Goal: Task Accomplishment & Management: Manage account settings

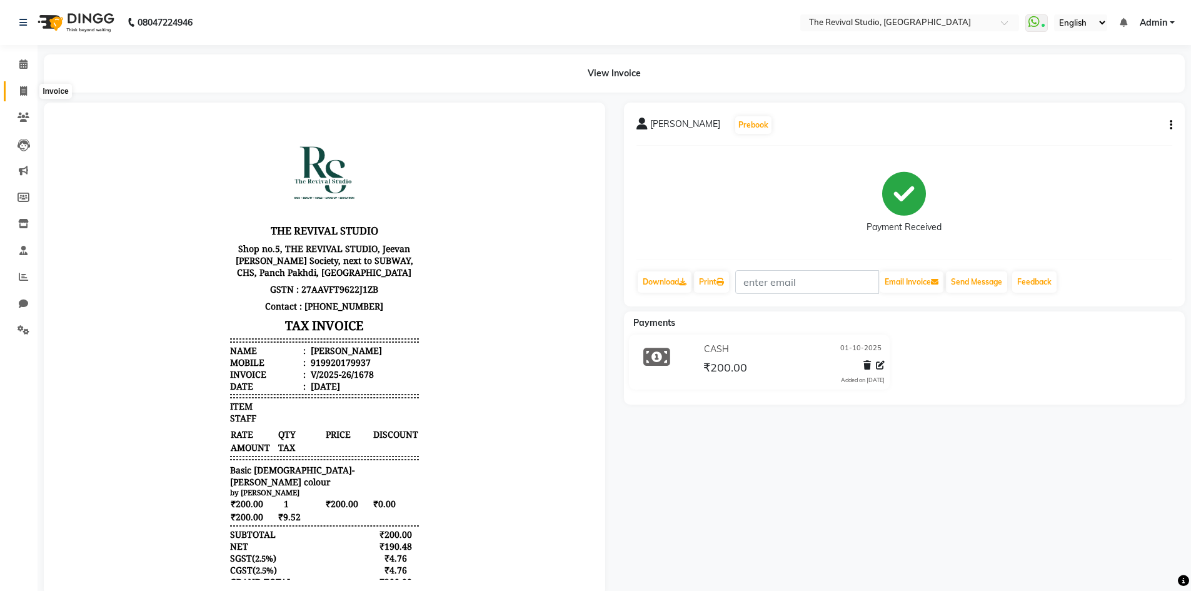
drag, startPoint x: 0, startPoint y: 0, endPoint x: 24, endPoint y: 85, distance: 88.3
click at [24, 85] on span at bounding box center [24, 91] width 22 height 14
select select "7991"
select select "service"
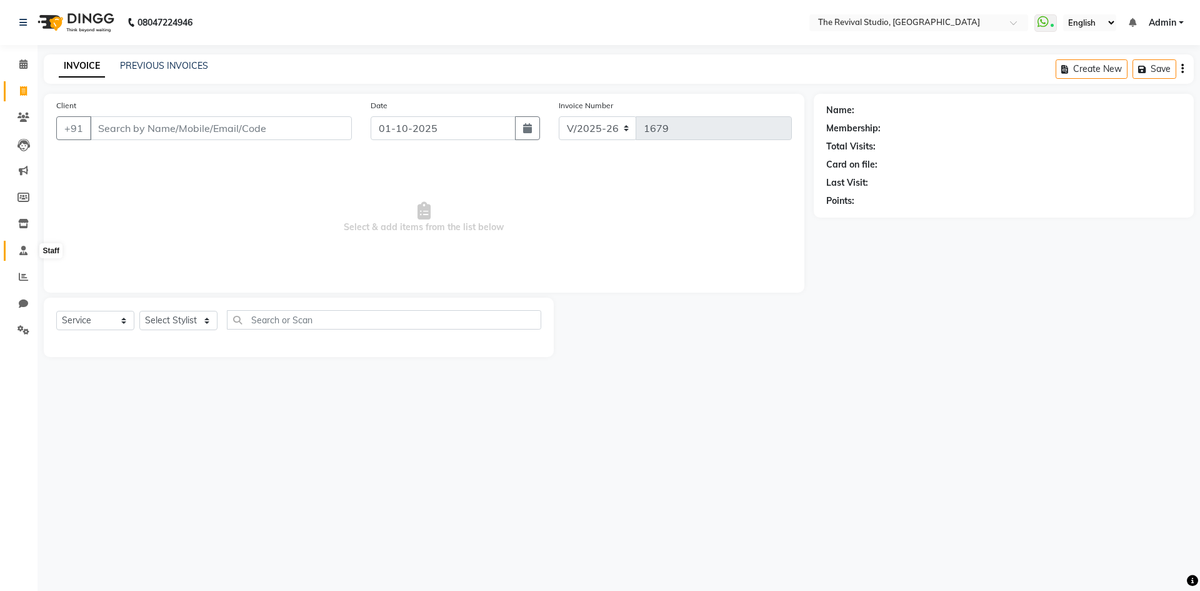
click at [23, 249] on icon at bounding box center [23, 250] width 8 height 9
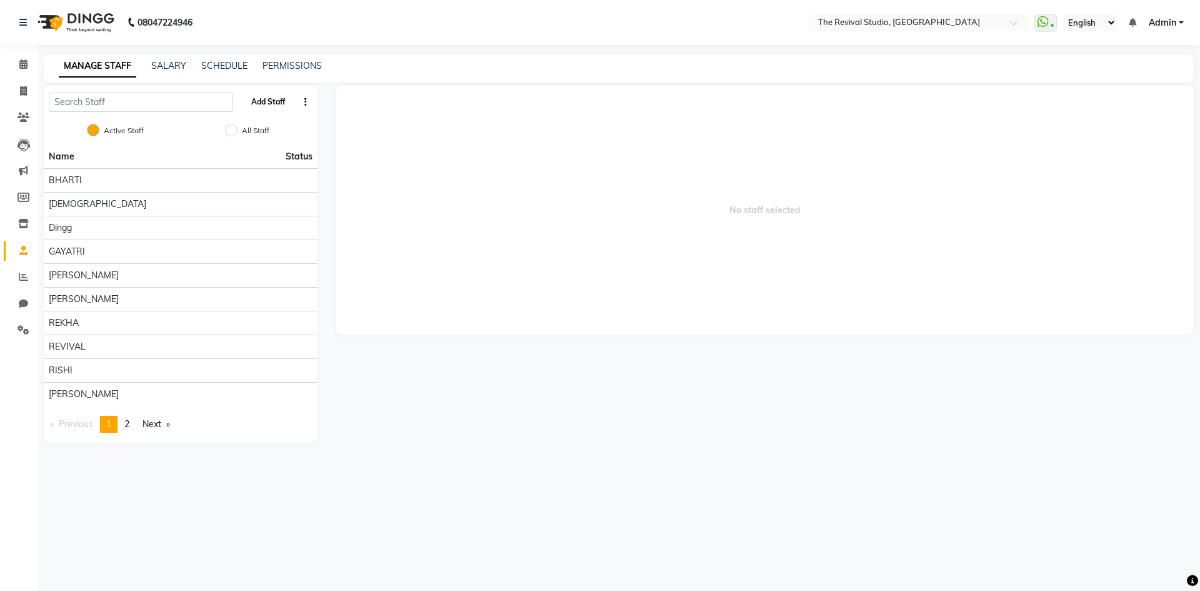
click at [261, 101] on button "Add Staff" at bounding box center [268, 101] width 44 height 21
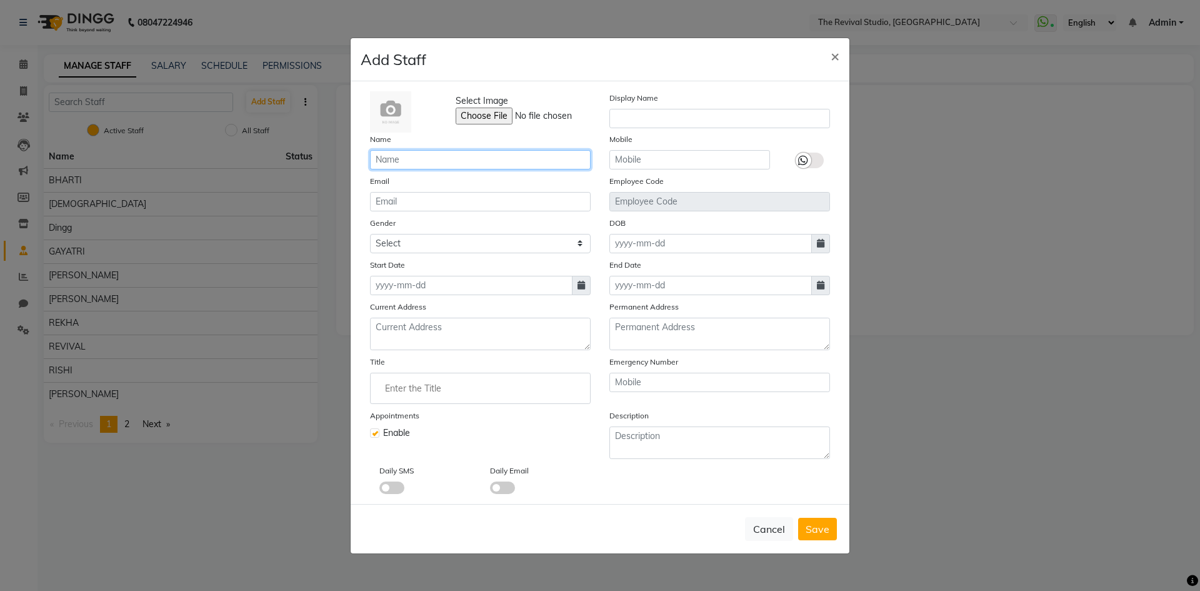
click at [452, 155] on input "text" at bounding box center [480, 159] width 221 height 19
type input "TUSHAR"
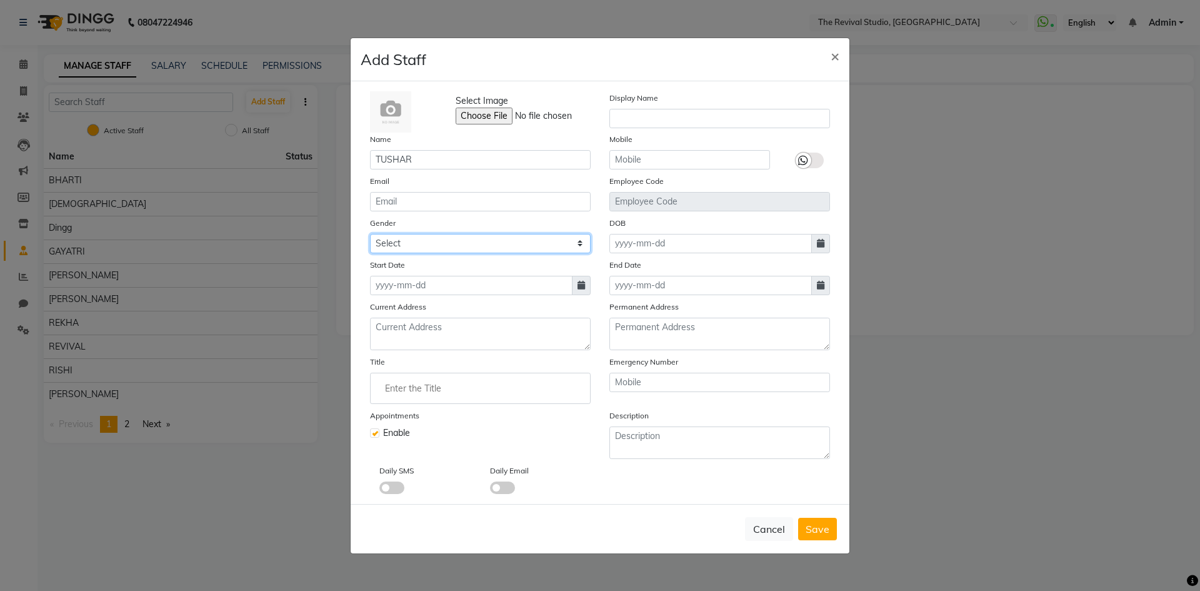
click at [419, 248] on select "Select [DEMOGRAPHIC_DATA] [DEMOGRAPHIC_DATA] Other Prefer Not To Say" at bounding box center [480, 243] width 221 height 19
select select "[DEMOGRAPHIC_DATA]"
click at [370, 234] on select "Select [DEMOGRAPHIC_DATA] [DEMOGRAPHIC_DATA] Other Prefer Not To Say" at bounding box center [480, 243] width 221 height 19
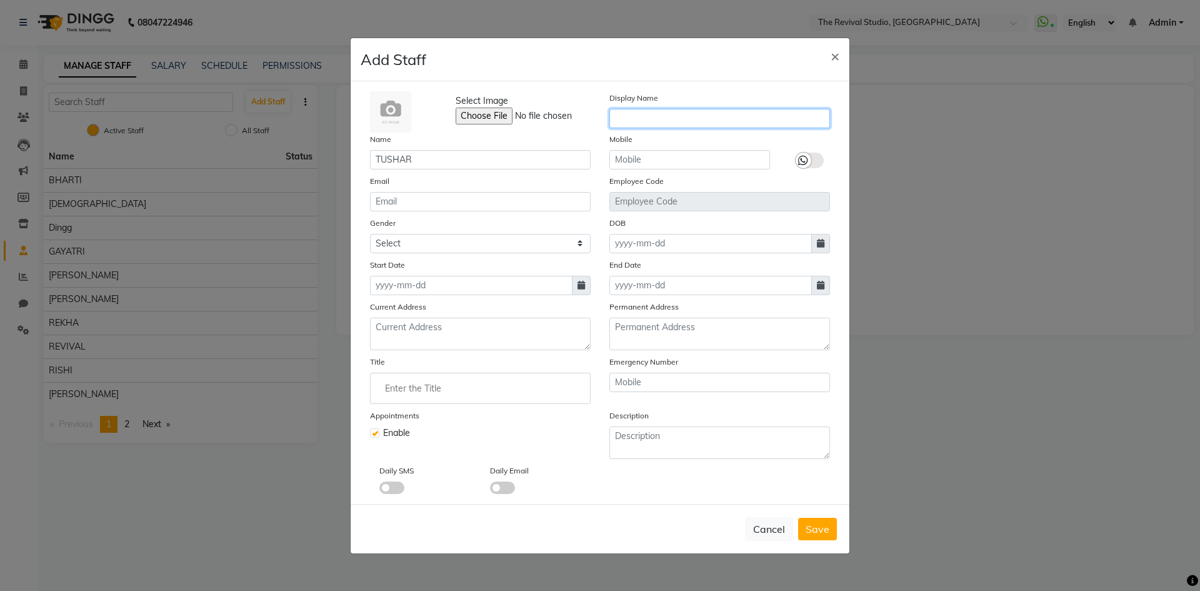
click at [653, 114] on input "text" at bounding box center [719, 118] width 221 height 19
type input "TUSHAR"
click at [651, 161] on input "text" at bounding box center [689, 159] width 161 height 19
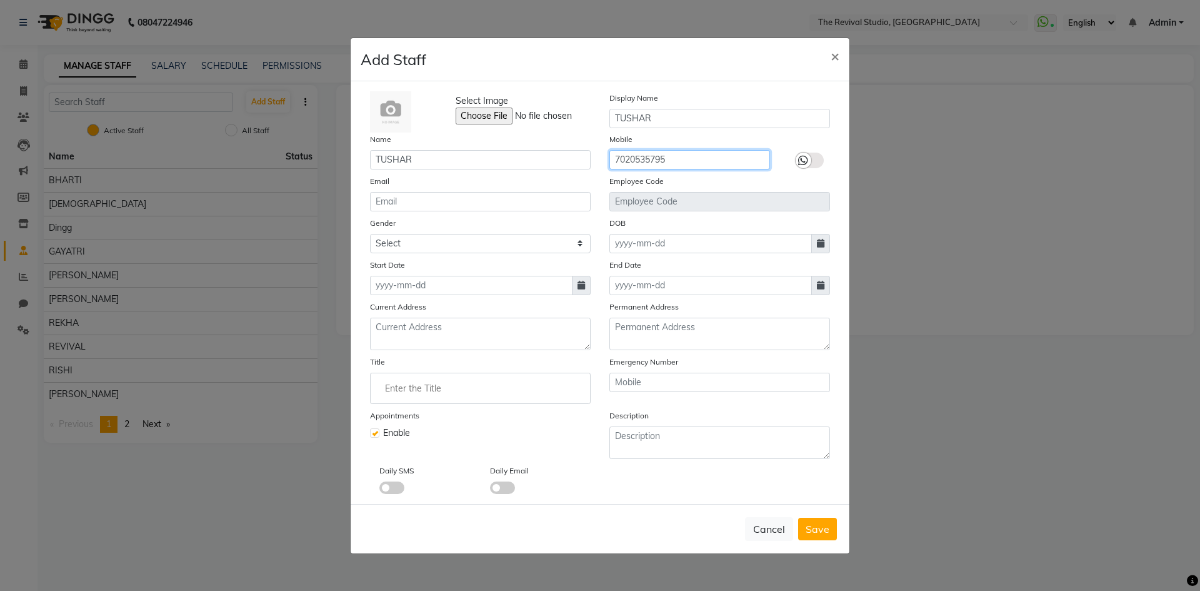
type input "7020535795"
click at [463, 154] on input "TUSHAR" at bounding box center [480, 159] width 221 height 19
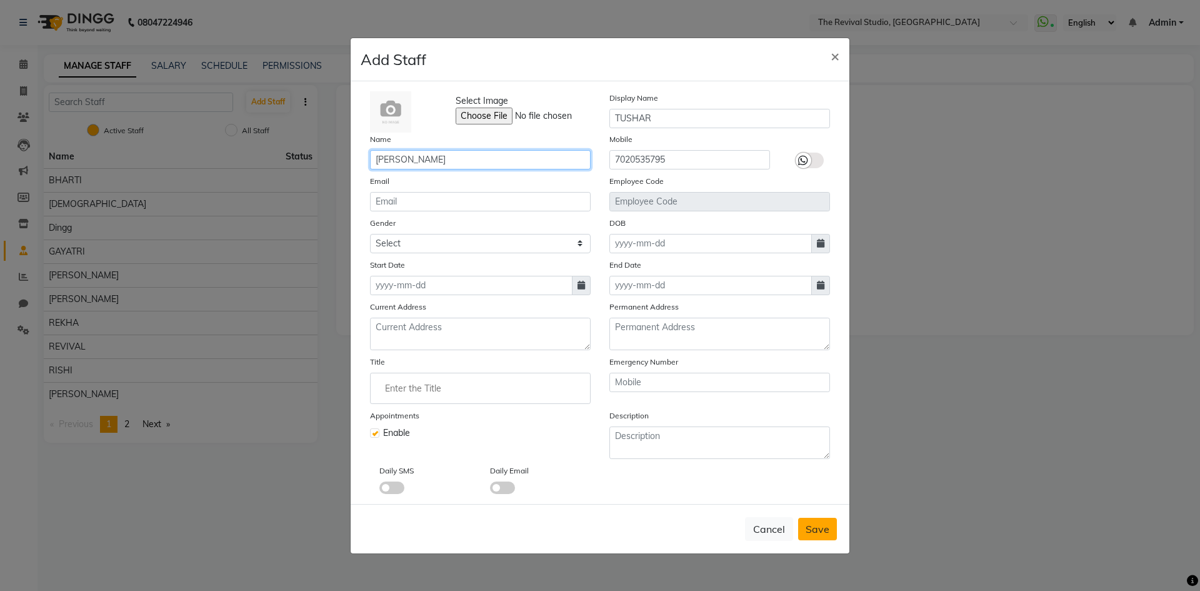
type input "[PERSON_NAME]"
click at [820, 528] on span "Save" at bounding box center [818, 529] width 24 height 13
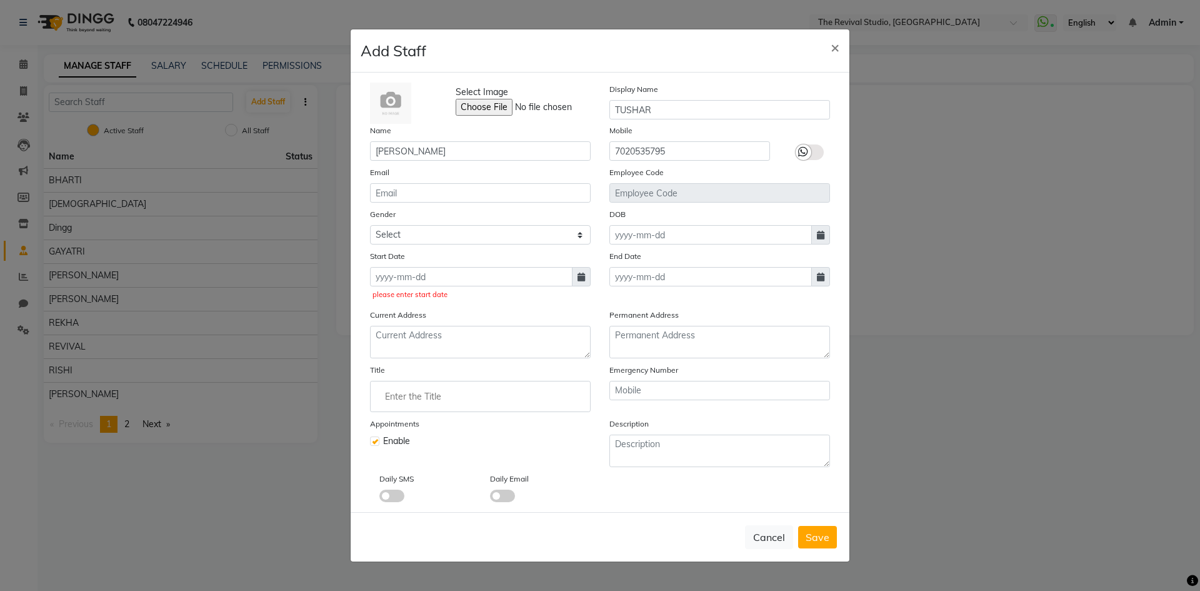
click at [583, 280] on icon at bounding box center [582, 277] width 8 height 9
select select "10"
select select "2025"
click at [424, 338] on div "1" at bounding box center [423, 341] width 20 height 20
type input "01-10-2025"
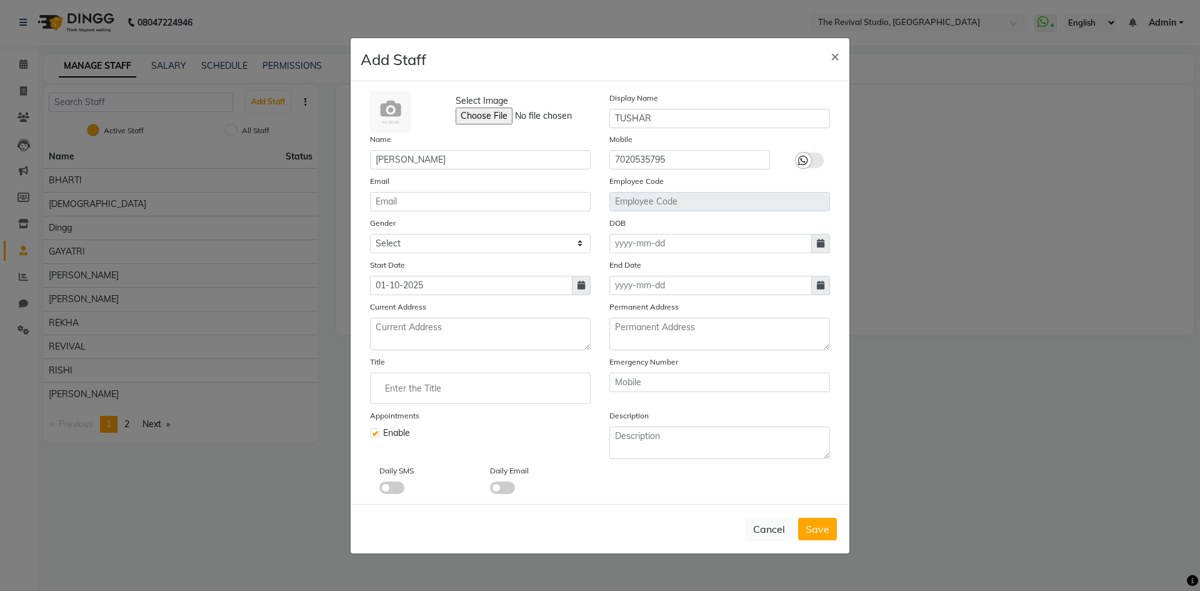
click at [838, 527] on div "Cancel Save" at bounding box center [600, 528] width 499 height 49
click at [819, 524] on span "Save" at bounding box center [818, 529] width 24 height 13
select select
checkbox input "false"
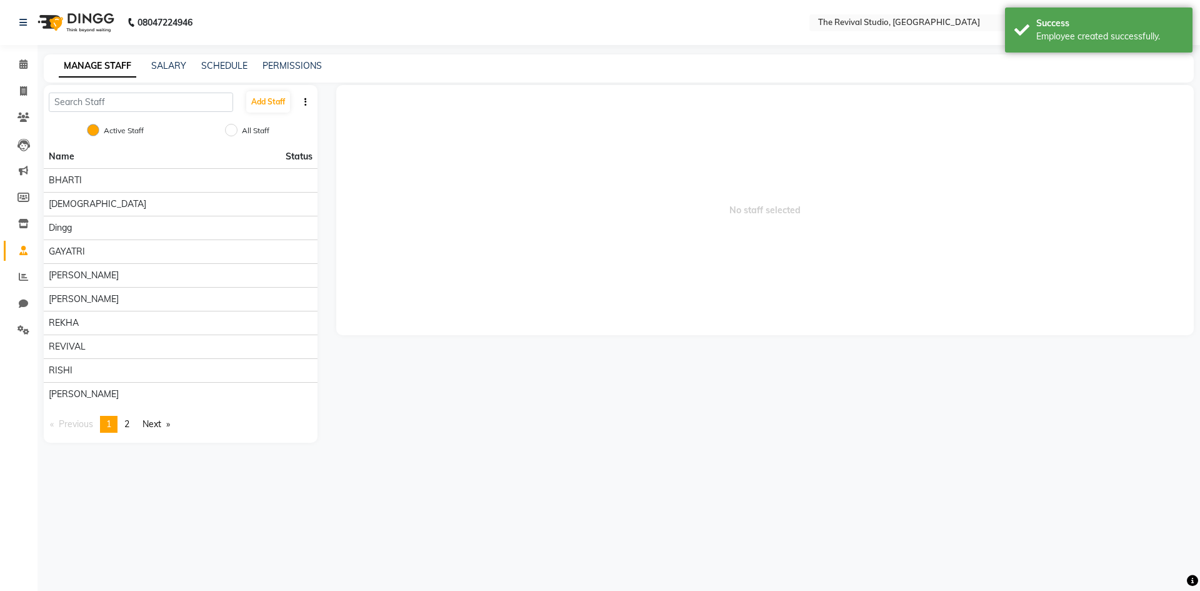
drag, startPoint x: 580, startPoint y: 388, endPoint x: 552, endPoint y: 393, distance: 28.6
click at [572, 392] on div "No staff selected" at bounding box center [765, 264] width 877 height 358
drag, startPoint x: 213, startPoint y: 494, endPoint x: 218, endPoint y: 443, distance: 51.5
click at [213, 494] on div "08047224946 Select Location × The Revival Studio, Thane West WhatsApp Status ✕ …" at bounding box center [600, 295] width 1200 height 591
drag, startPoint x: 378, startPoint y: 408, endPoint x: 361, endPoint y: 378, distance: 34.4
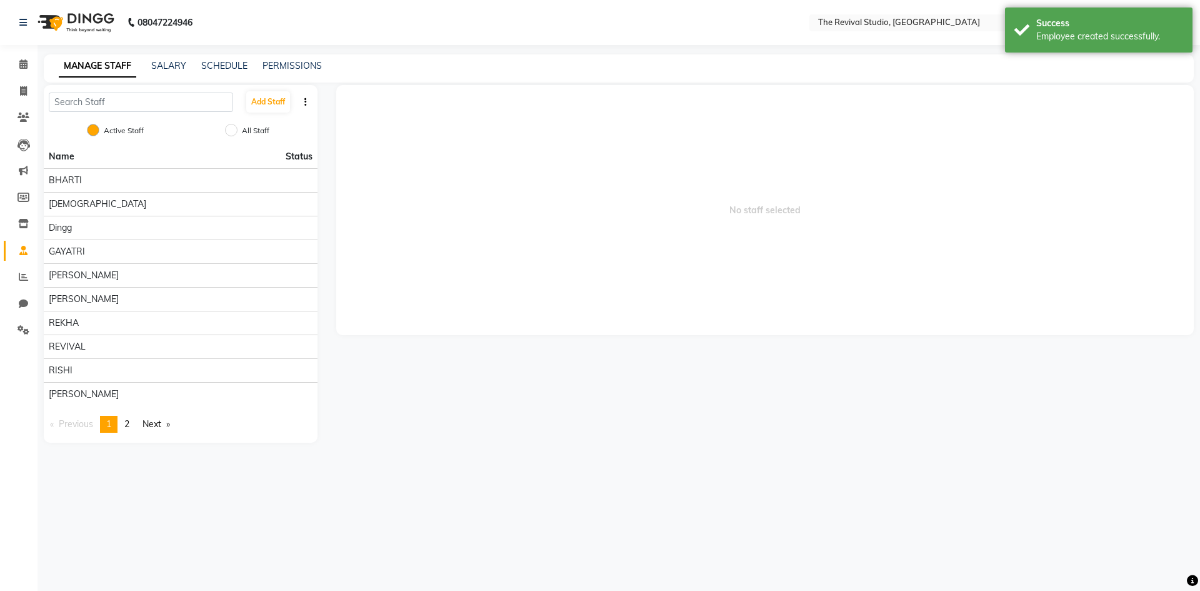
click at [377, 402] on div "No staff selected" at bounding box center [765, 264] width 877 height 358
drag, startPoint x: 18, startPoint y: 66, endPoint x: 38, endPoint y: 66, distance: 20.0
click at [18, 66] on span at bounding box center [24, 65] width 22 height 14
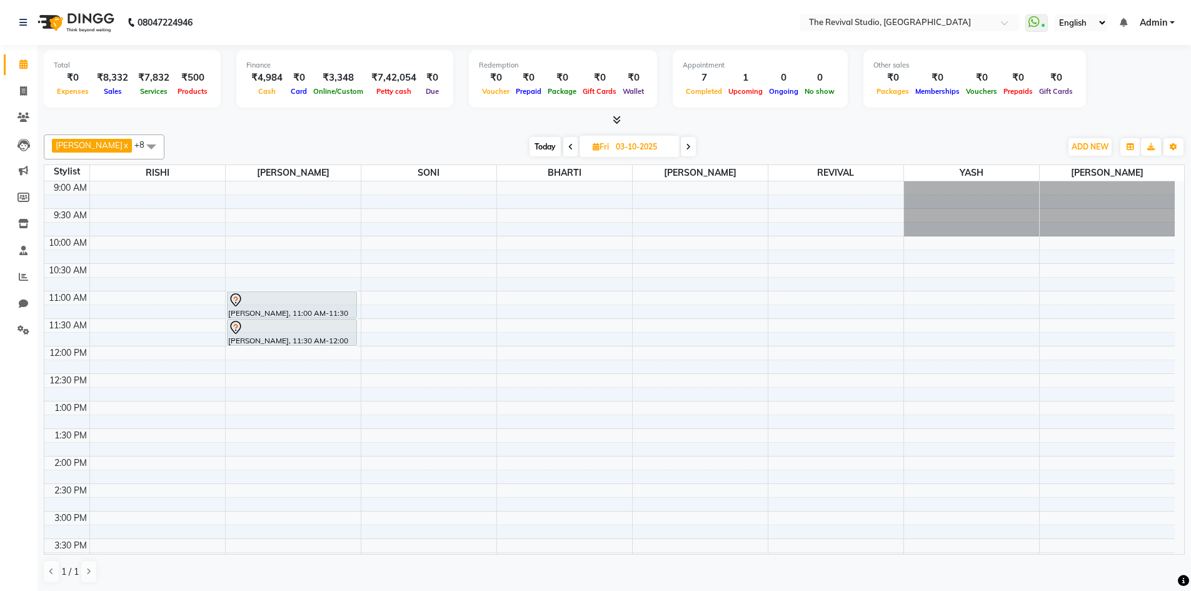
click at [139, 149] on span at bounding box center [151, 146] width 25 height 24
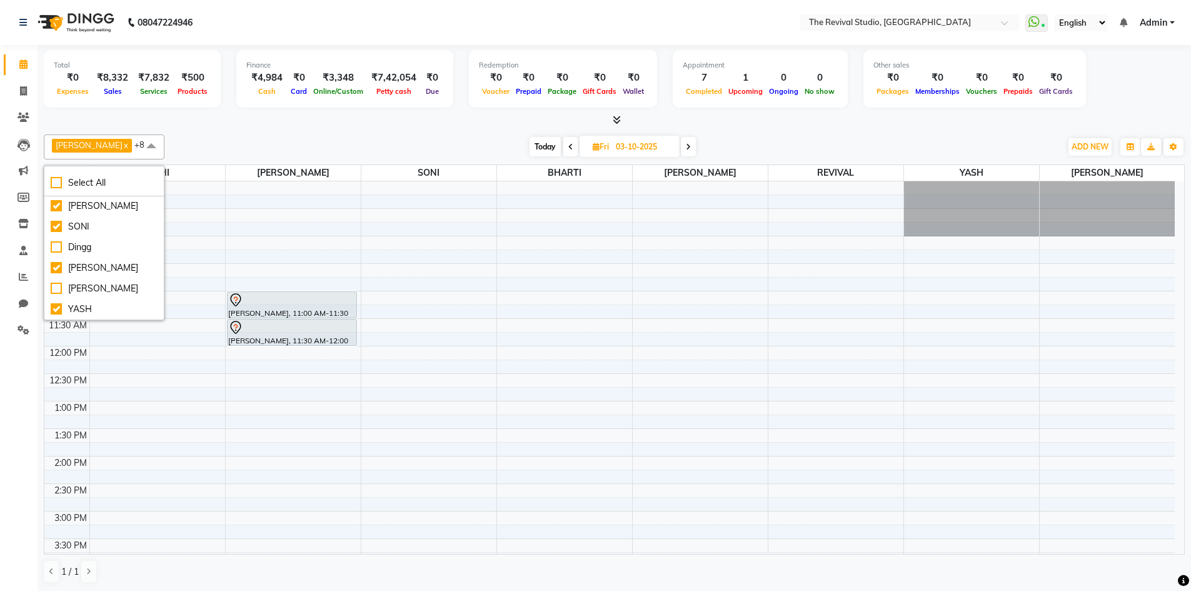
scroll to position [96, 0]
click at [57, 282] on div "[PERSON_NAME]" at bounding box center [104, 288] width 107 height 13
checkbox input "true"
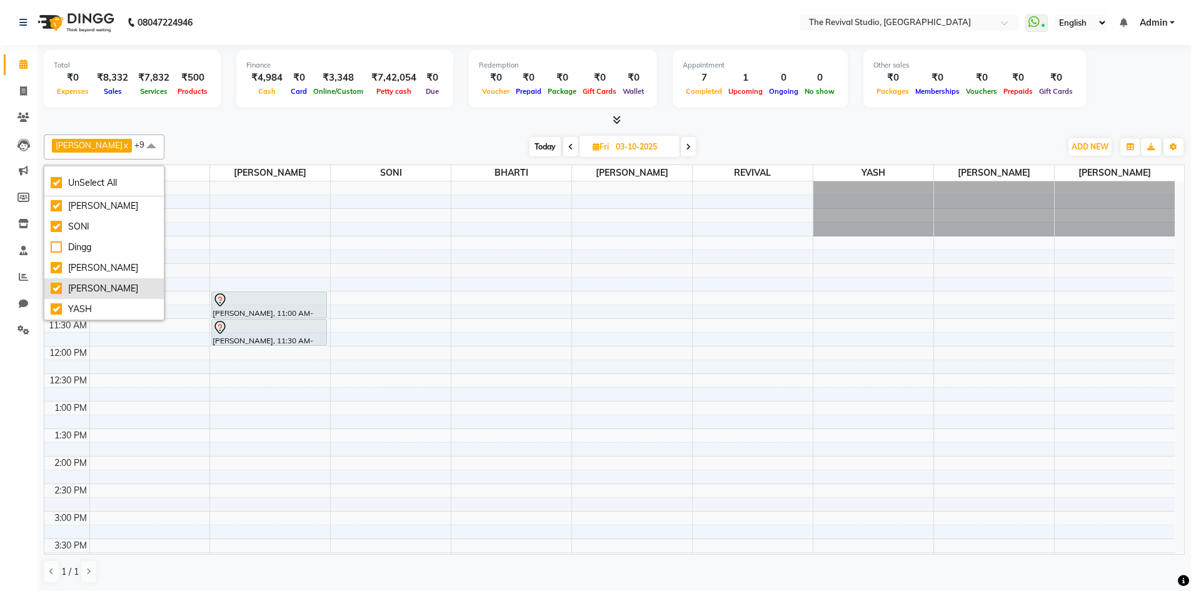
click at [58, 282] on div "[PERSON_NAME]" at bounding box center [104, 288] width 107 height 13
checkbox input "false"
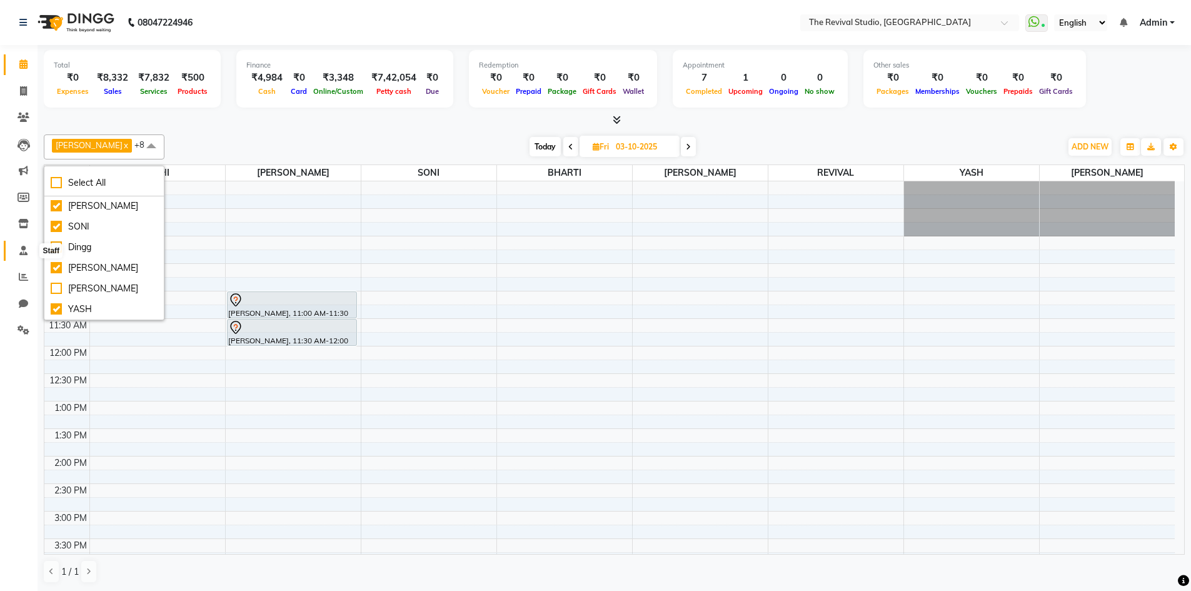
click at [27, 249] on icon at bounding box center [23, 250] width 8 height 9
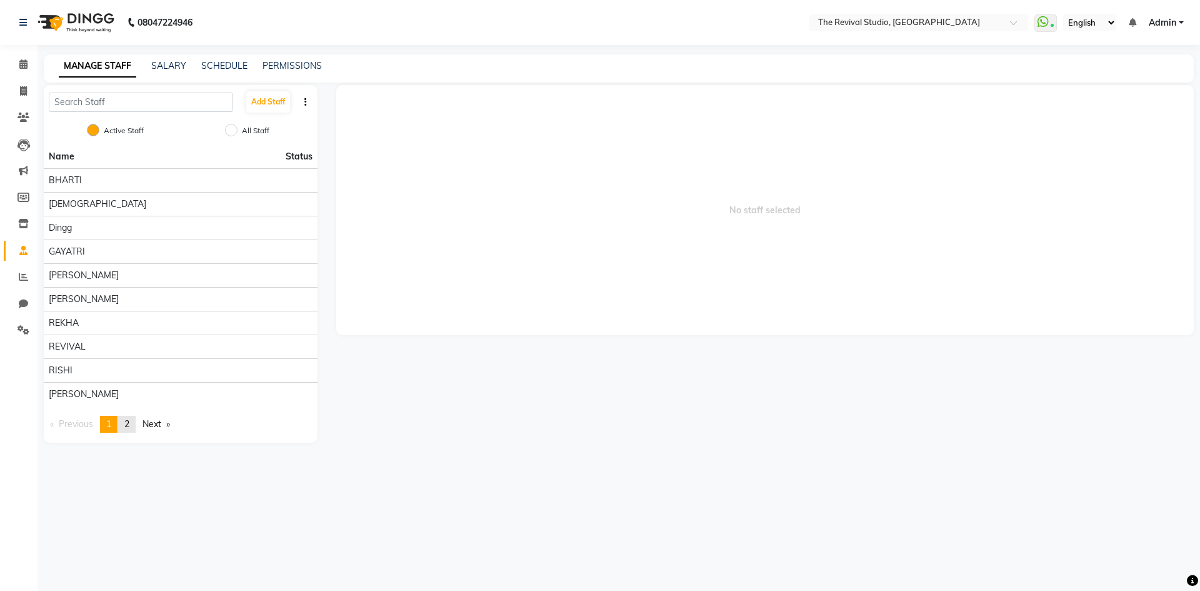
click at [126, 424] on link "page 2" at bounding box center [127, 424] width 18 height 17
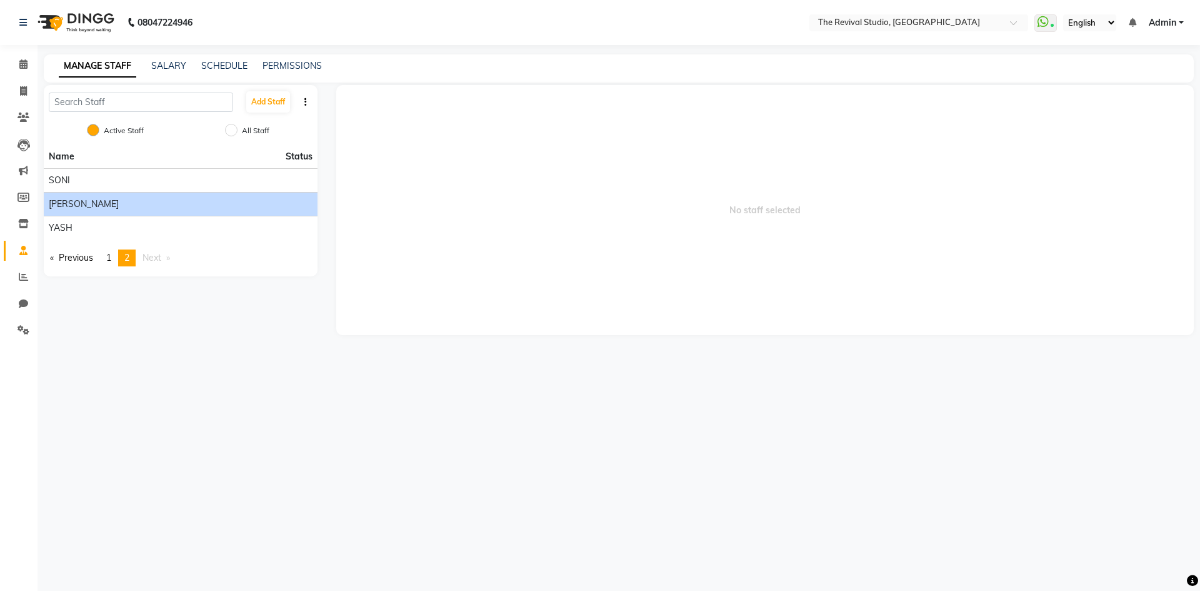
click at [126, 203] on div "[PERSON_NAME]" at bounding box center [181, 204] width 264 height 13
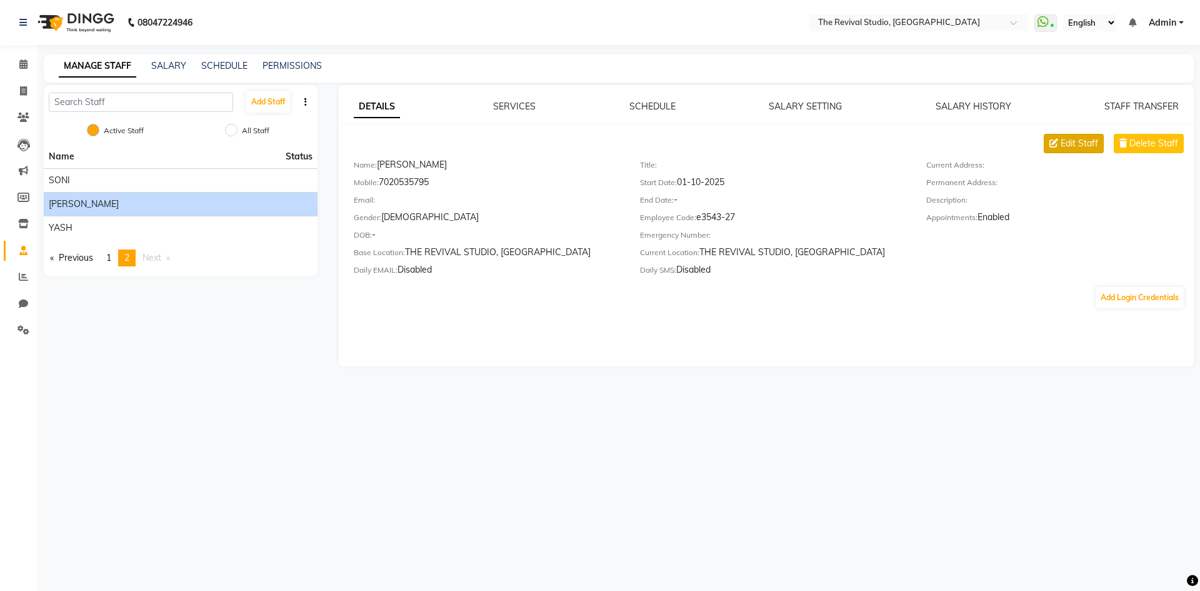
click at [1072, 141] on span "Edit Staff" at bounding box center [1080, 143] width 38 height 13
select select "[DEMOGRAPHIC_DATA]"
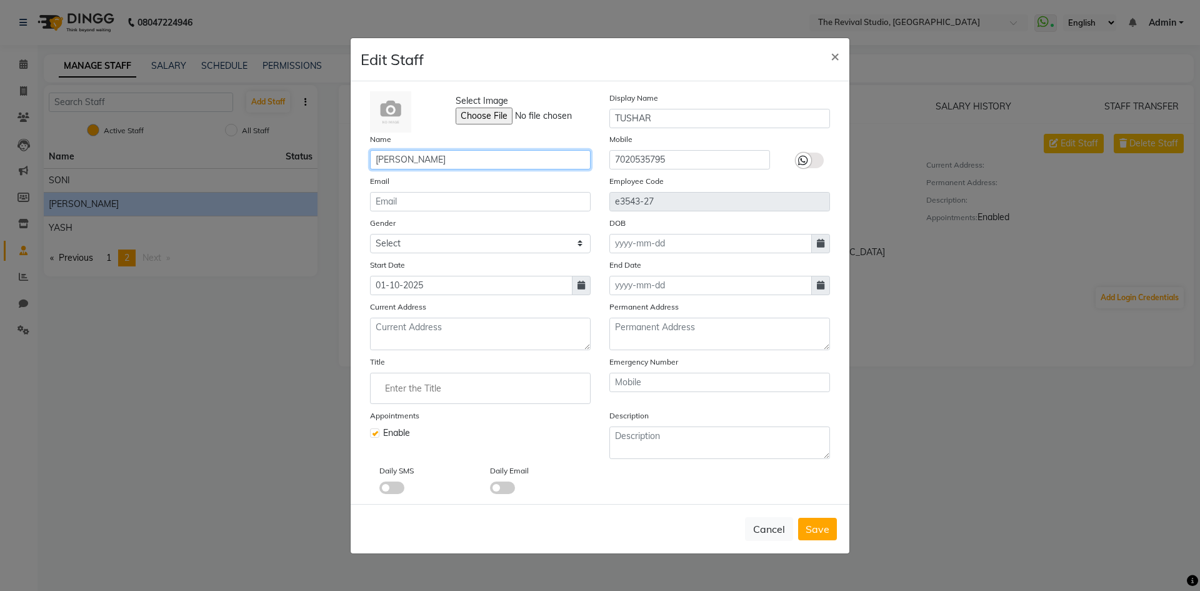
click at [485, 157] on input "[PERSON_NAME]" at bounding box center [480, 159] width 221 height 19
type input "TUSHAR"
click at [819, 524] on span "Save" at bounding box center [818, 529] width 24 height 13
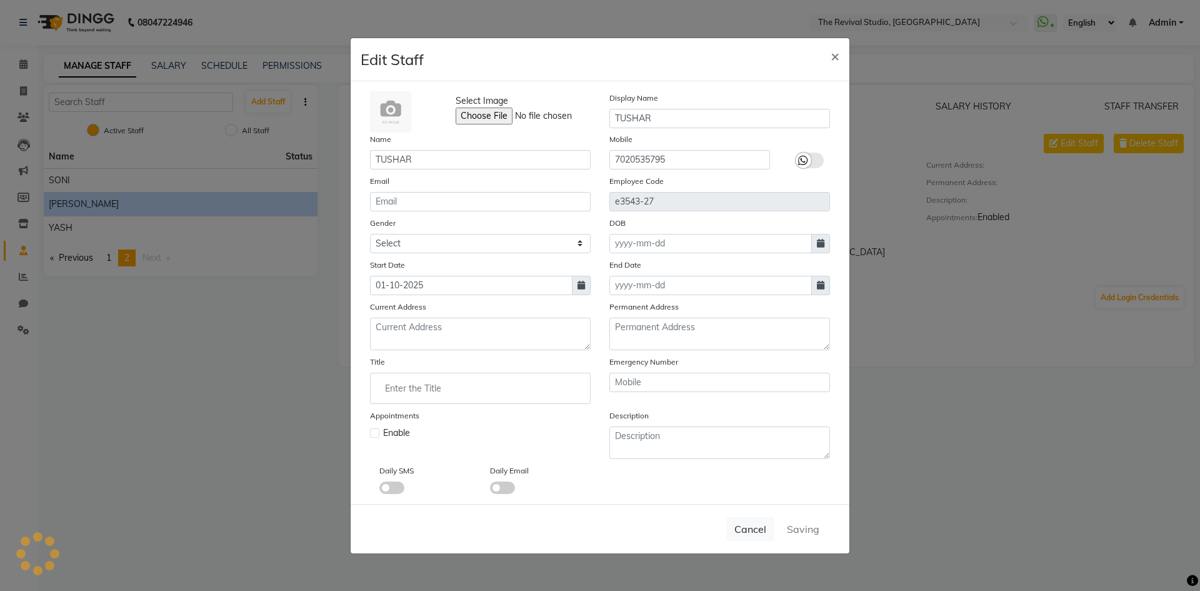
select select
checkbox input "false"
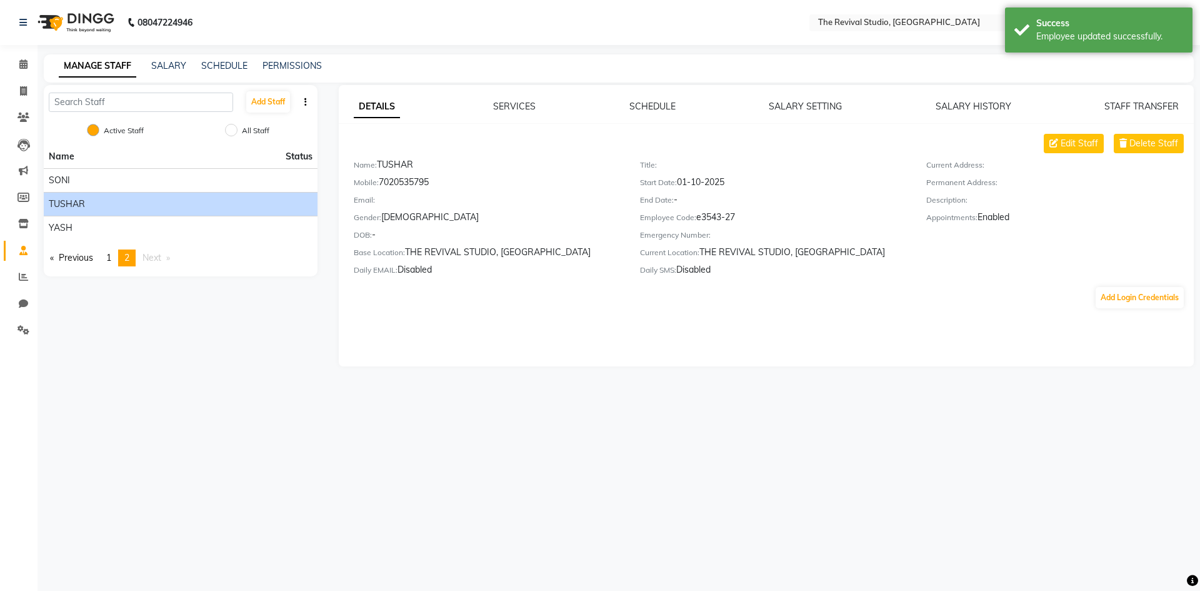
drag, startPoint x: 168, startPoint y: 343, endPoint x: 95, endPoint y: 239, distance: 126.4
click at [164, 334] on div "Add Staff Active Staff All Staff Name Status [PERSON_NAME] Previous page 2 / 2 …" at bounding box center [180, 225] width 293 height 281
drag, startPoint x: 26, startPoint y: 65, endPoint x: 44, endPoint y: 74, distance: 19.6
click at [26, 65] on icon at bounding box center [23, 63] width 8 height 9
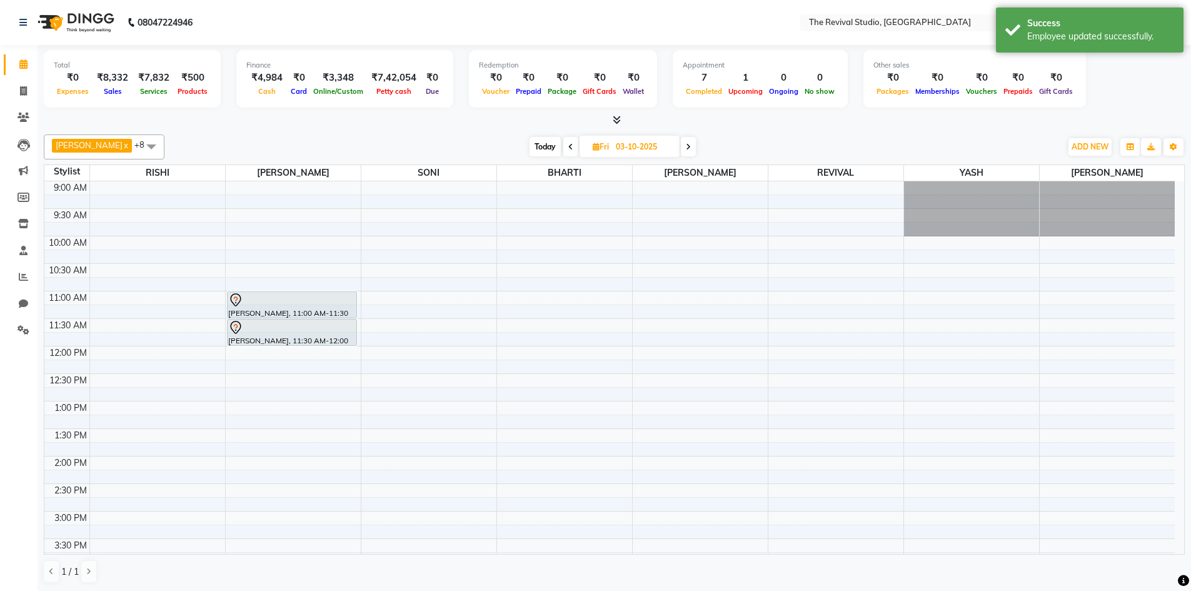
click at [139, 145] on span at bounding box center [151, 146] width 25 height 24
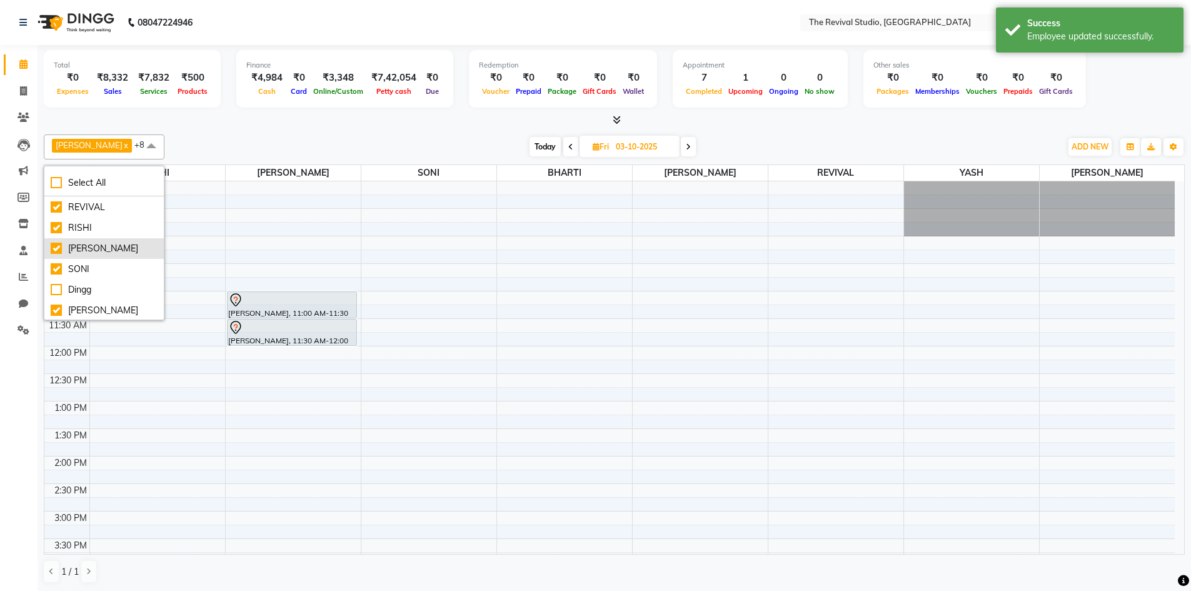
scroll to position [63, 0]
click at [55, 309] on div "TUSHAR" at bounding box center [104, 309] width 107 height 13
checkbox input "true"
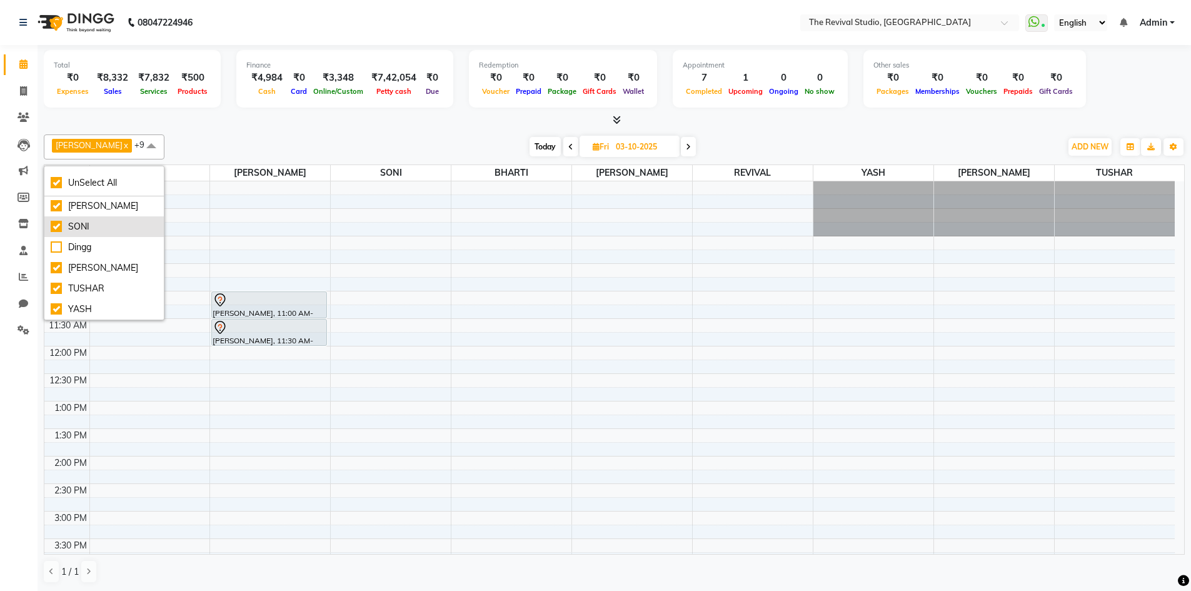
scroll to position [1, 0]
click at [313, 453] on div "9:00 AM 9:30 AM 10:00 AM 10:30 AM 11:00 AM 11:30 AM 12:00 PM 12:30 PM 1:00 PM 1…" at bounding box center [609, 538] width 1130 height 714
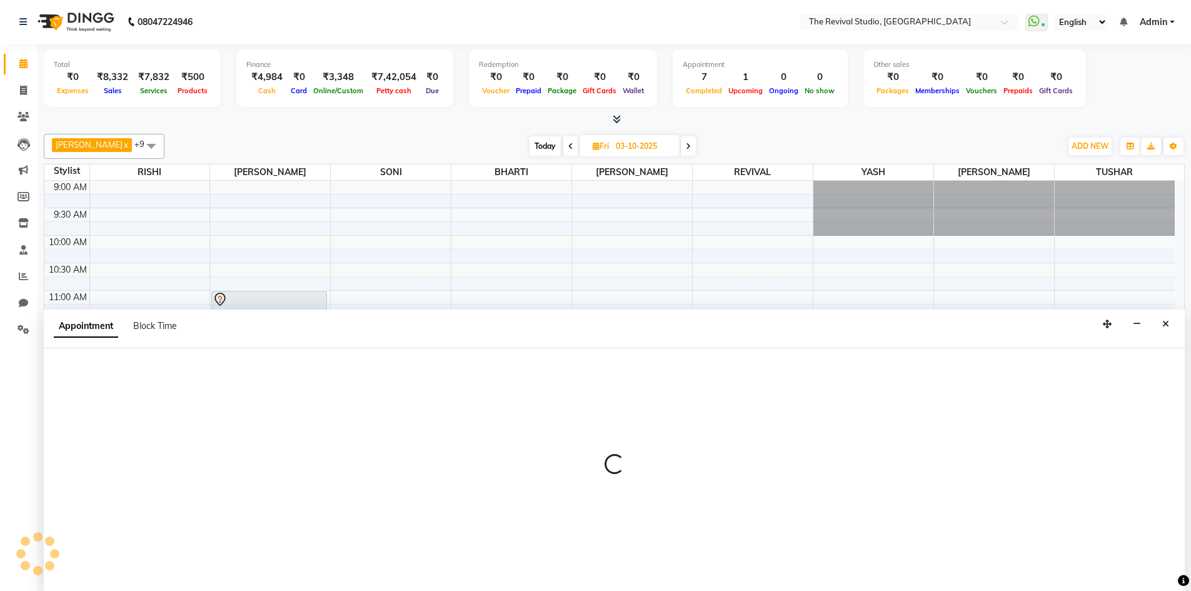
select select "76730"
select select "825"
select select "tentative"
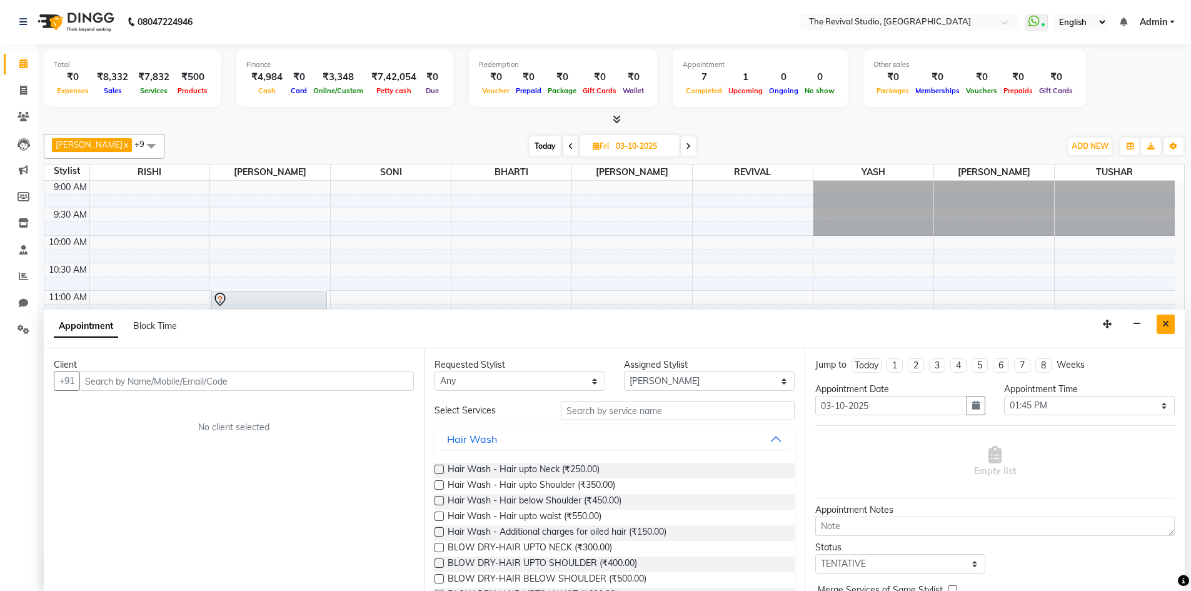
click at [1161, 326] on button "Close" at bounding box center [1165, 323] width 18 height 19
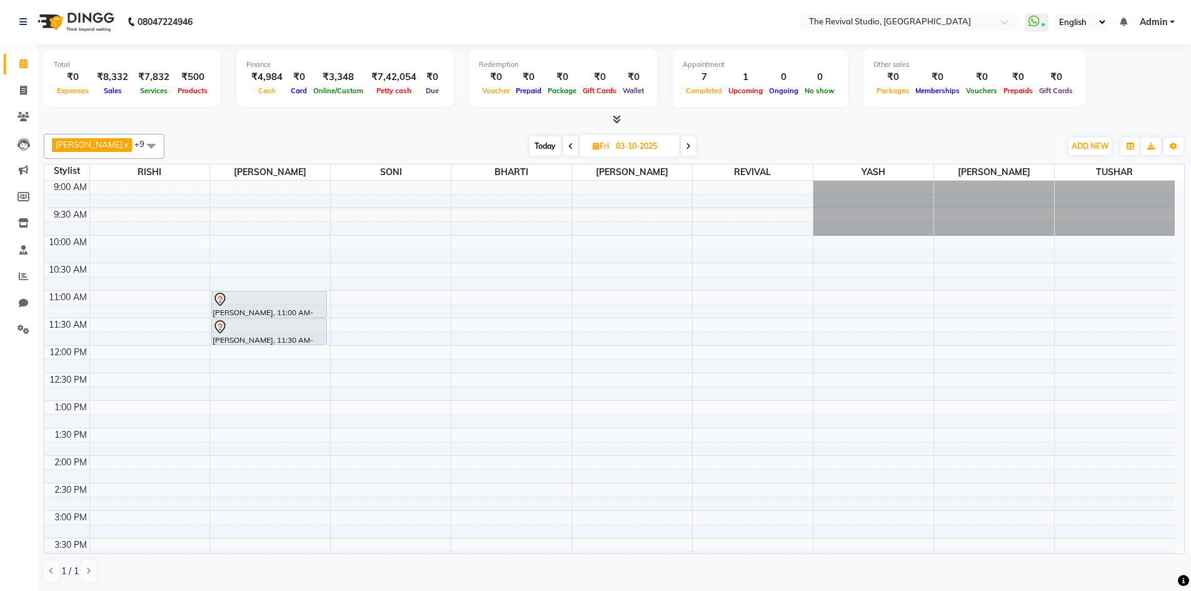
click at [613, 150] on input "03-10-2025" at bounding box center [643, 146] width 63 height 19
select select "10"
select select "2025"
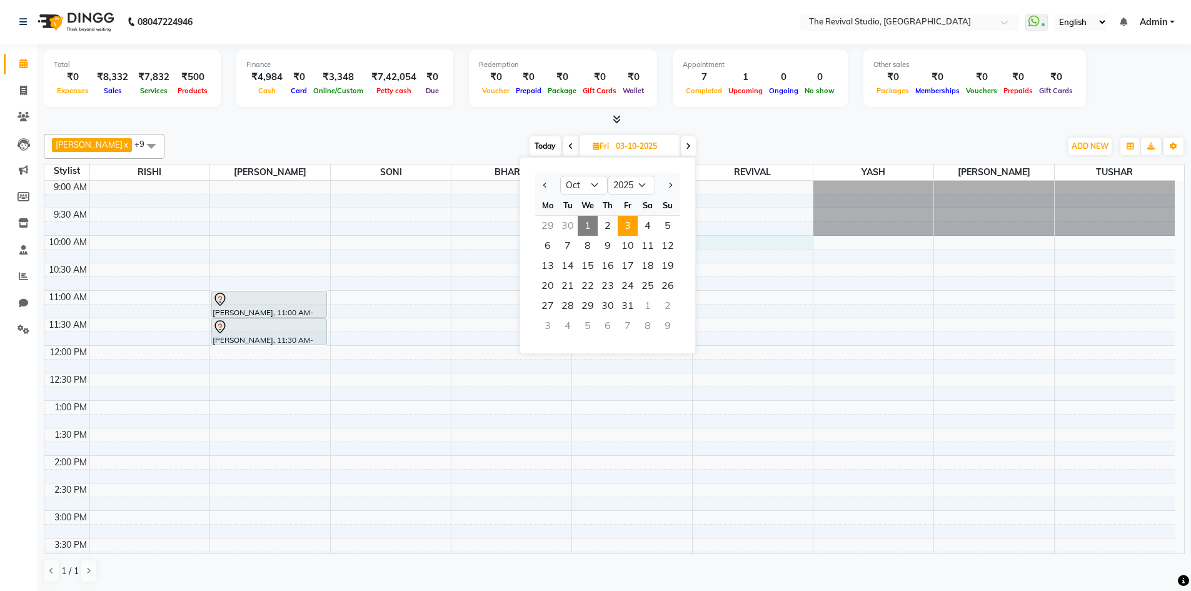
click at [802, 248] on div "9:00 AM 9:30 AM 10:00 AM 10:30 AM 11:00 AM 11:30 AM 12:00 PM 12:30 PM 1:00 PM 1…" at bounding box center [609, 538] width 1130 height 714
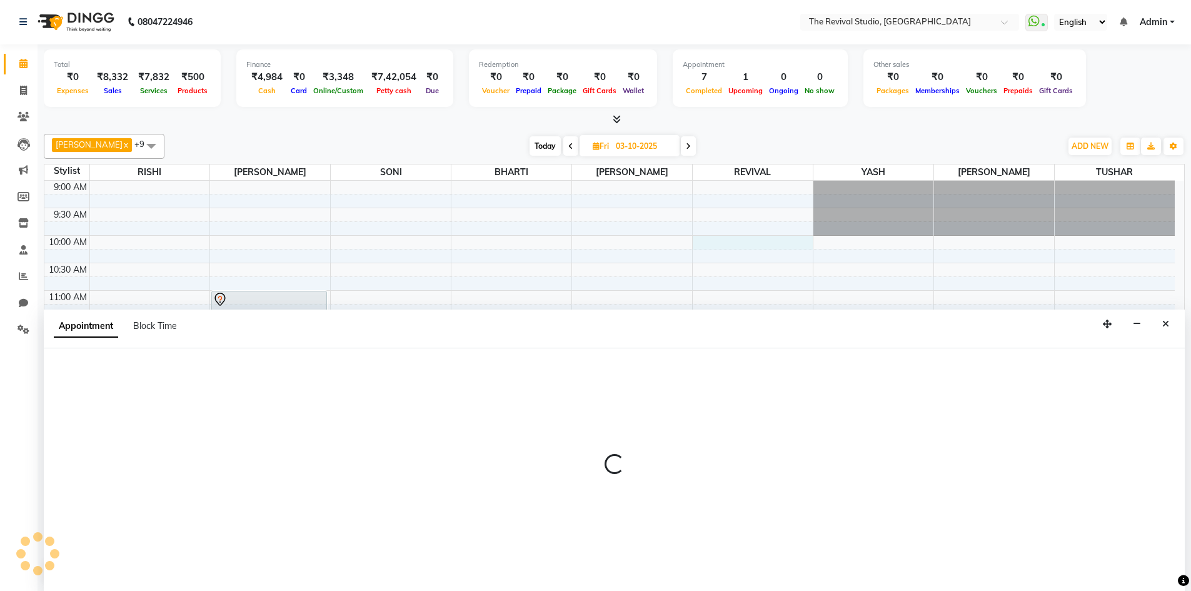
select select "76739"
select select "tentative"
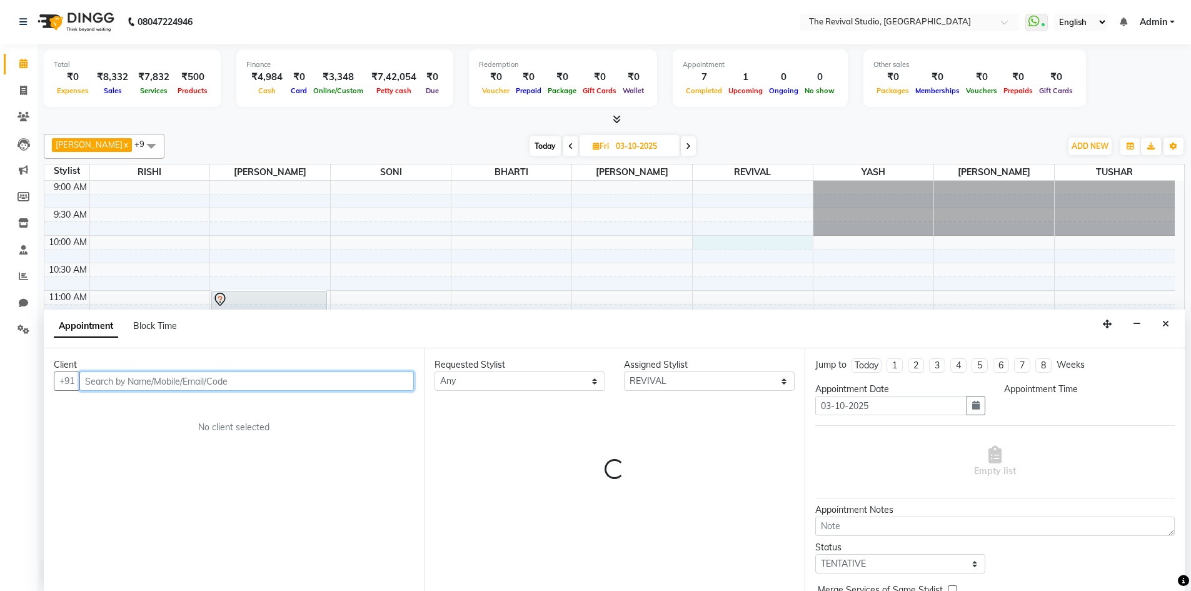
select select "600"
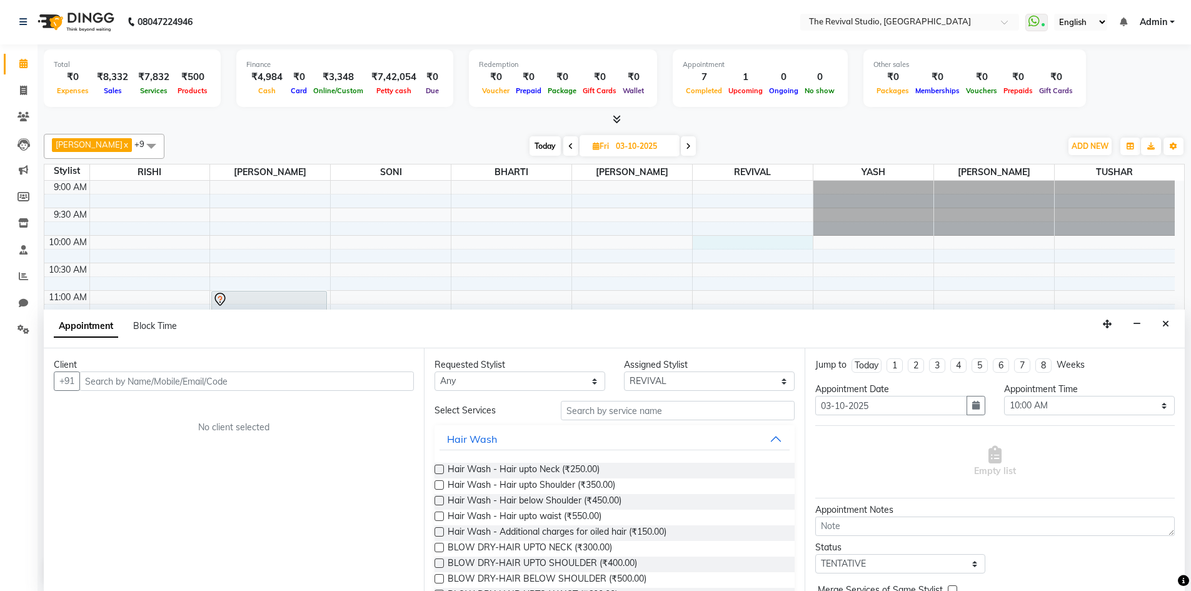
click at [535, 148] on span "Today" at bounding box center [544, 145] width 31 height 19
type input "01-10-2025"
select select "600"
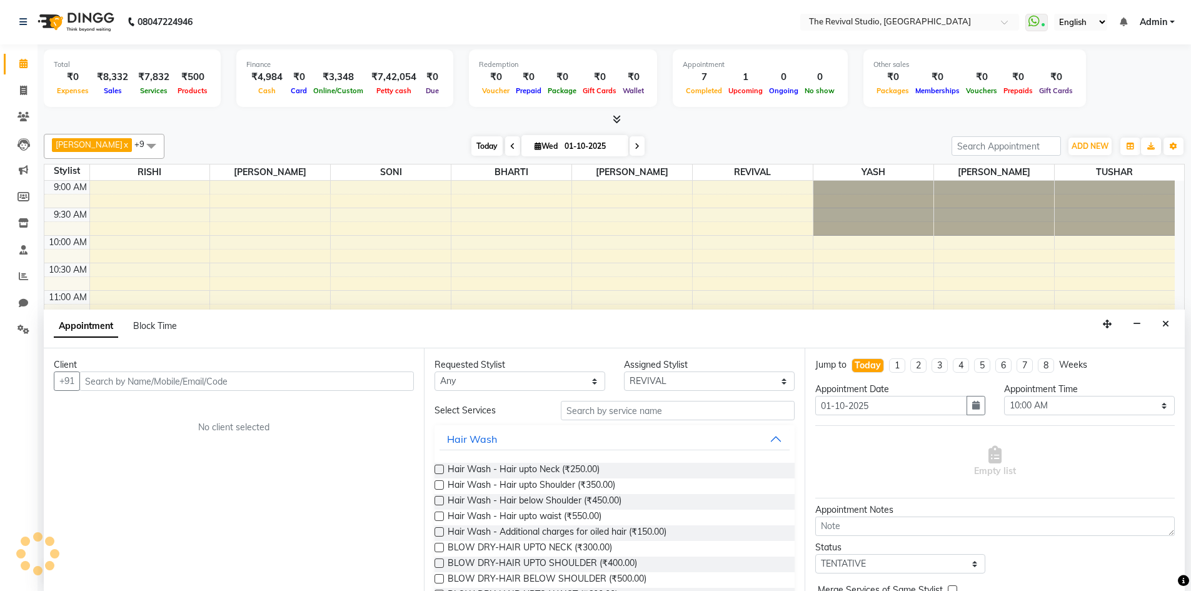
scroll to position [342, 0]
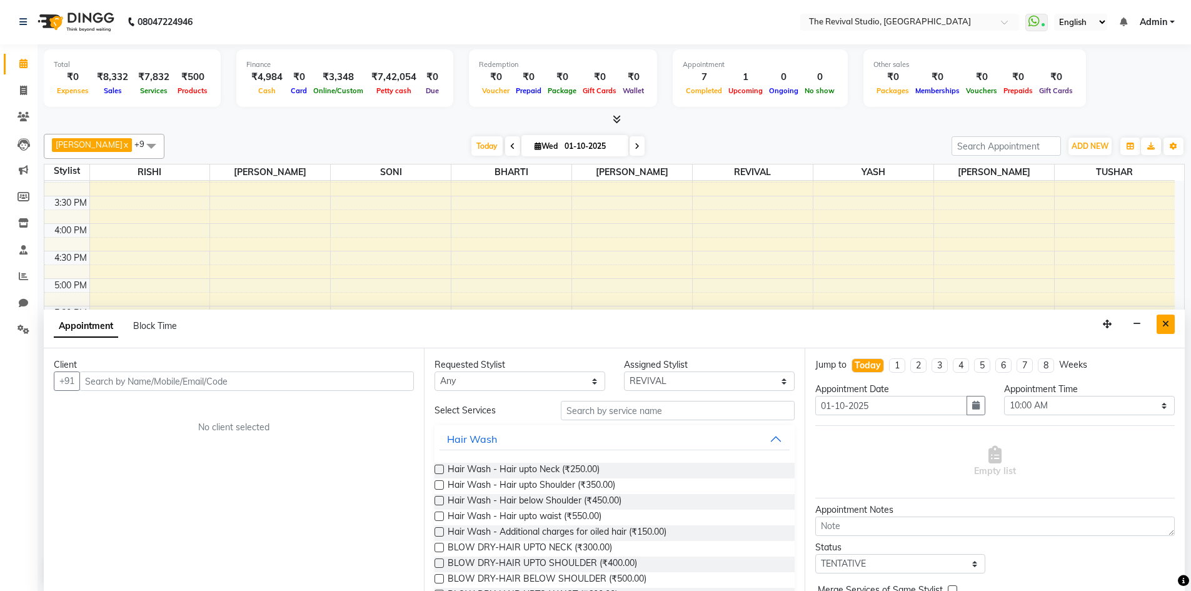
click at [1167, 321] on icon "Close" at bounding box center [1165, 323] width 7 height 9
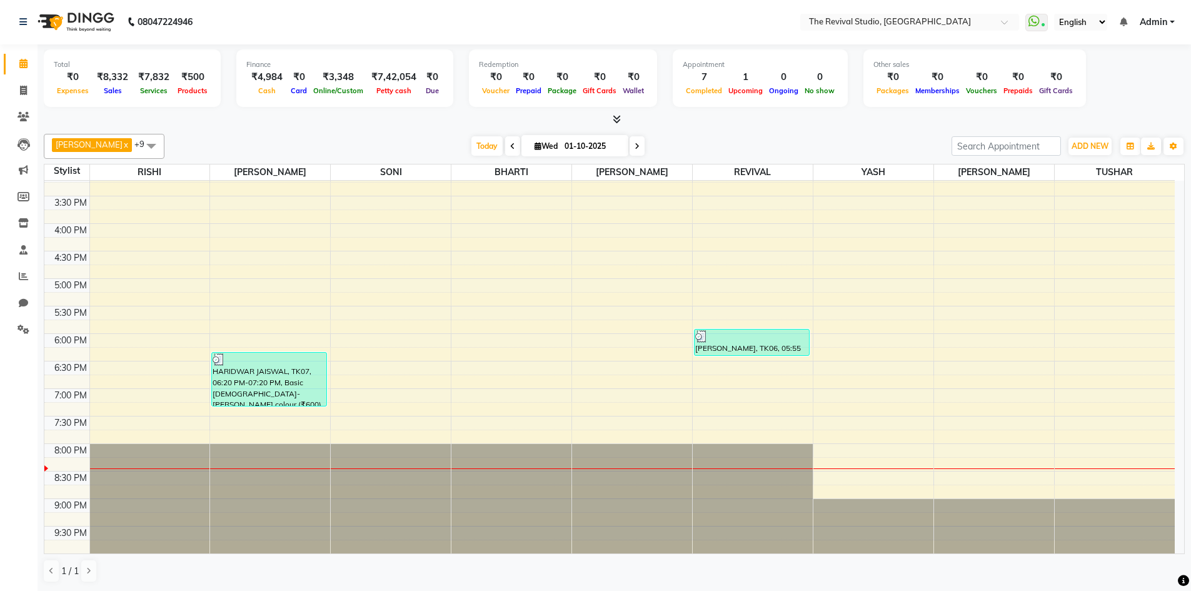
click at [634, 147] on icon at bounding box center [636, 147] width 5 height 8
type input "02-10-2025"
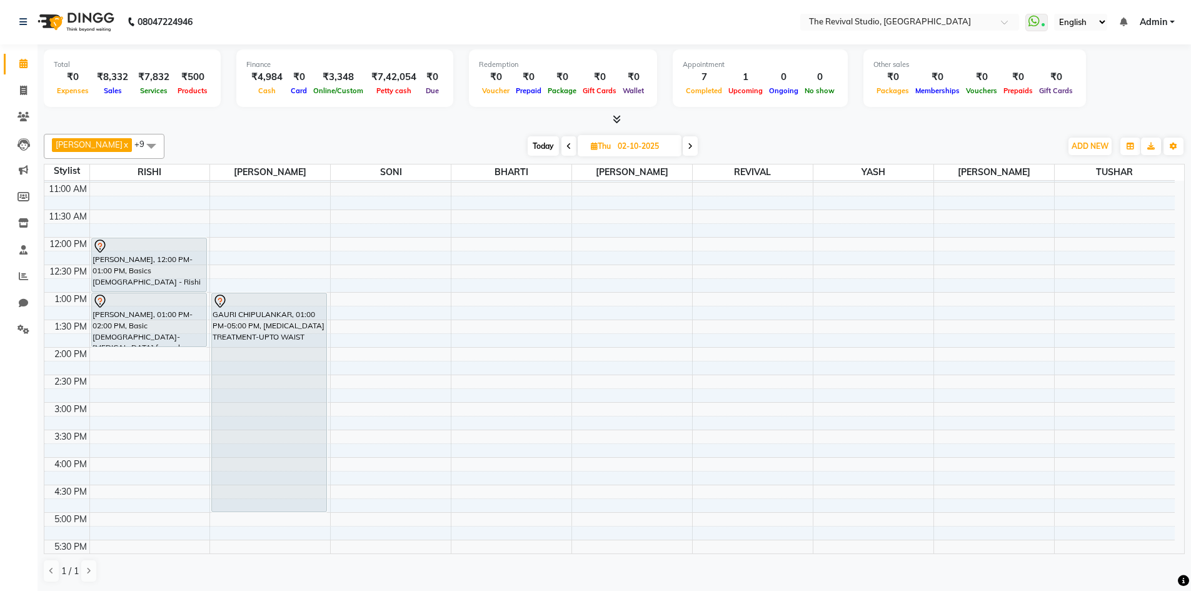
scroll to position [125, 0]
